Goal: Task Accomplishment & Management: Manage account settings

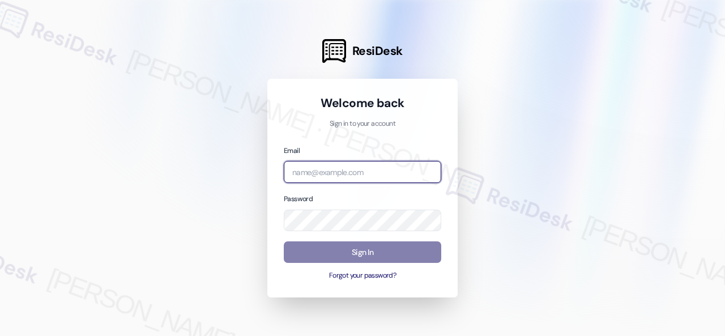
click at [326, 175] on input "email" at bounding box center [363, 172] width 158 height 22
paste input "automated-surveys-baron_properties-[PERSON_NAME].[PERSON_NAME]@baron_[DOMAIN_NA…"
type input "automated-surveys-baron_properties-[PERSON_NAME].[PERSON_NAME]@baron_[DOMAIN_NA…"
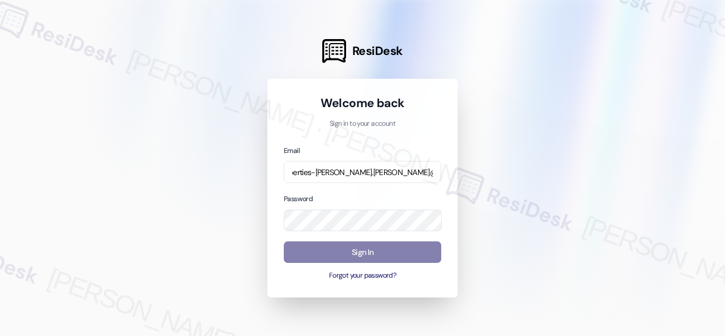
scroll to position [0, 0]
click at [646, 166] on div at bounding box center [362, 168] width 725 height 336
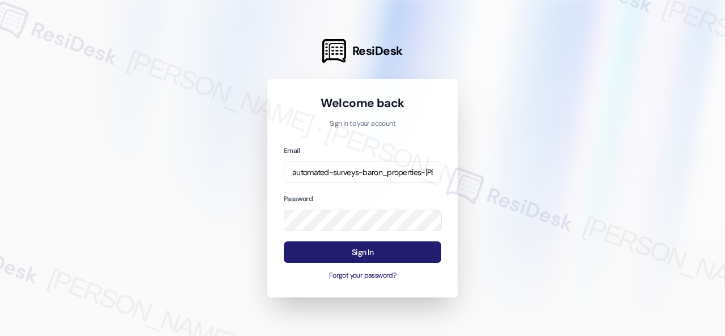
click at [352, 250] on button "Sign In" at bounding box center [363, 252] width 158 height 22
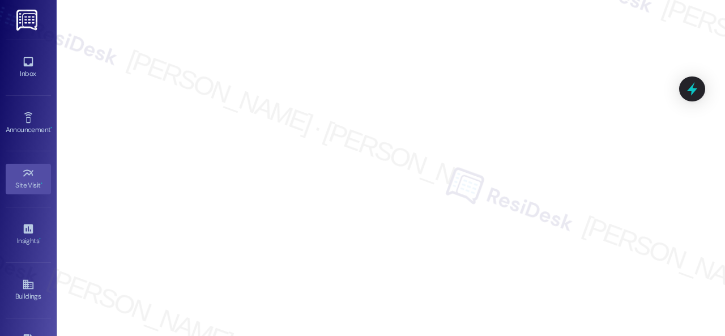
drag, startPoint x: 25, startPoint y: 57, endPoint x: 37, endPoint y: 50, distance: 14.2
click at [25, 57] on icon at bounding box center [28, 62] width 10 height 10
